Goal: Task Accomplishment & Management: Manage account settings

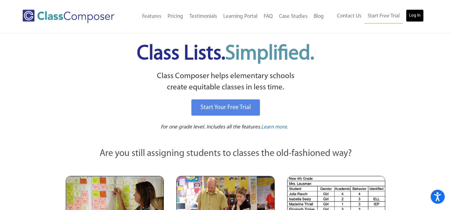
click at [414, 15] on link "Log In" at bounding box center [415, 15] width 18 height 13
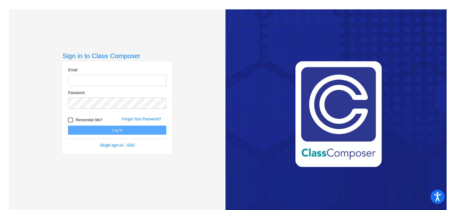
type input "[EMAIL_ADDRESS][DOMAIN_NAME]"
click at [153, 132] on button "Log In" at bounding box center [117, 130] width 98 height 9
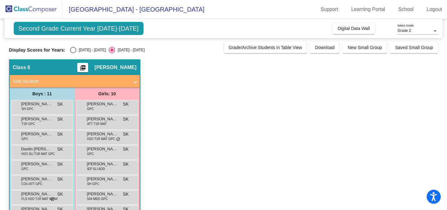
click at [72, 50] on div "Select an option" at bounding box center [73, 50] width 6 height 6
click at [73, 53] on input "[DATE] - [DATE]" at bounding box center [73, 53] width 0 height 0
radio input "true"
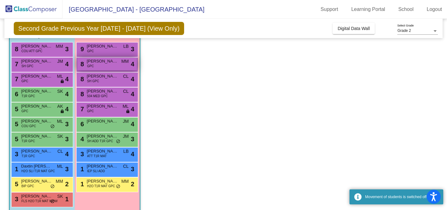
scroll to position [65, 0]
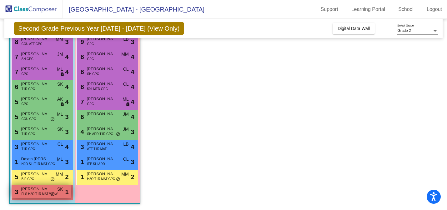
click at [41, 192] on span "FLS H2O T1R MAT WOW" at bounding box center [40, 194] width 36 height 5
